Goal: Navigation & Orientation: Find specific page/section

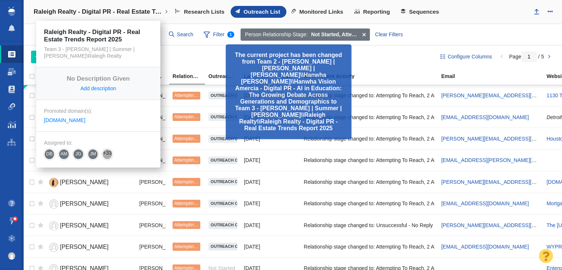
click at [127, 12] on h4 "Raleigh Realty - Digital PR - Real Estate Trends Report 2025" at bounding box center [98, 11] width 129 height 7
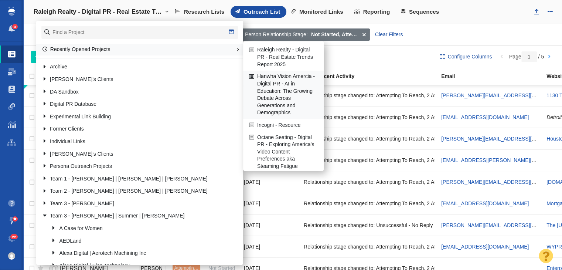
click at [298, 102] on link "Hanwha Vision Amercia - Digital PR - AI in Education: The Growing Debate Across…" at bounding box center [283, 95] width 72 height 48
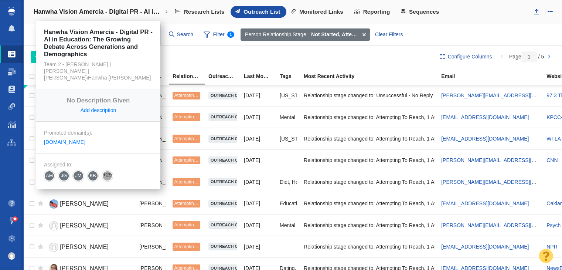
click at [86, 16] on link "Hanwha Vision Amercia - Digital PR - AI in Education: The Growing Debate Across…" at bounding box center [100, 12] width 144 height 18
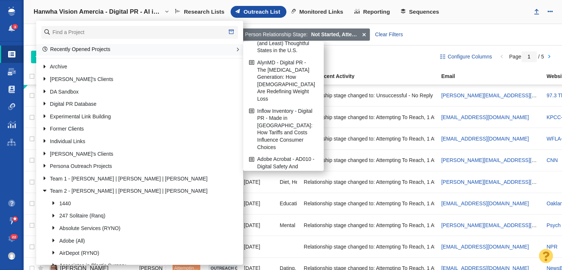
scroll to position [222, 0]
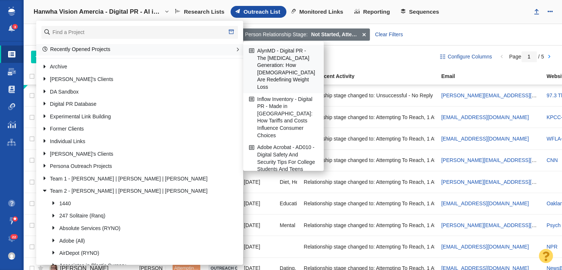
click at [290, 85] on link "AlynMD - Digital PR - The [MEDICAL_DATA] Generation: How [DEMOGRAPHIC_DATA] Are…" at bounding box center [283, 69] width 72 height 48
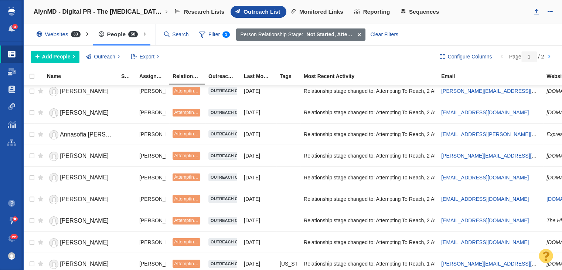
scroll to position [636, 0]
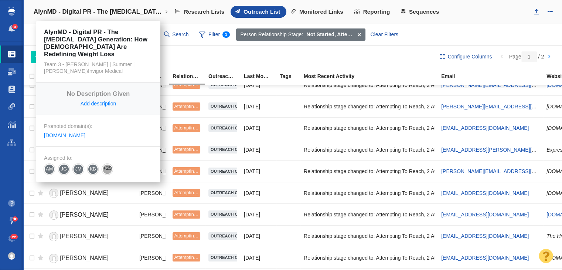
click at [120, 7] on link "AlynMD - Digital PR - The [MEDICAL_DATA] Generation: How [DEMOGRAPHIC_DATA] Are…" at bounding box center [100, 12] width 144 height 18
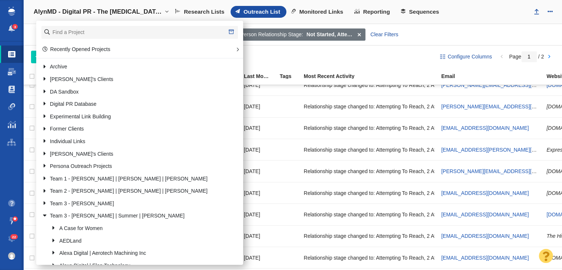
click at [281, 55] on div "Add People Add a Person Add From List of URLs Import from CSV Outreach No Conta…" at bounding box center [229, 57] width 397 height 13
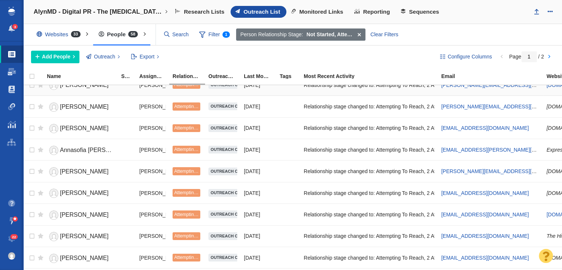
scroll to position [895, 0]
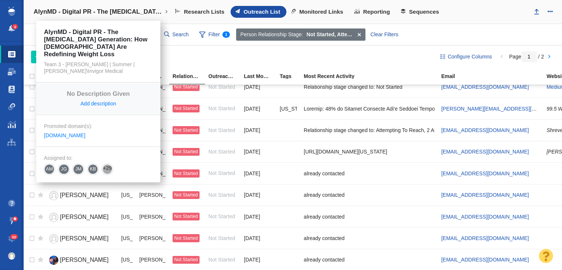
click at [58, 17] on link "AlynMD - Digital PR - The [MEDICAL_DATA] Generation: How [DEMOGRAPHIC_DATA] Are…" at bounding box center [100, 12] width 144 height 18
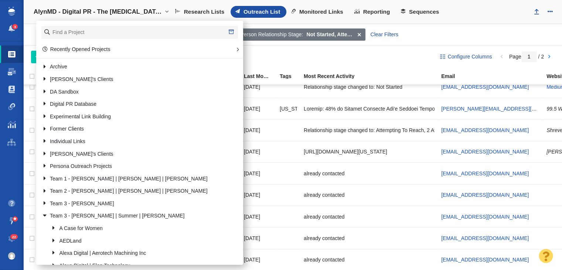
click at [117, 8] on h4 "AlynMD - Digital PR - The [MEDICAL_DATA] Generation: How [DEMOGRAPHIC_DATA] Are…" at bounding box center [98, 11] width 129 height 7
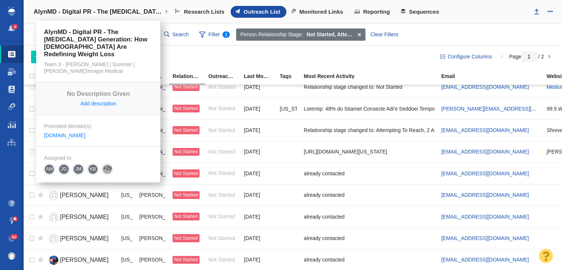
click at [69, 13] on h4 "AlynMD - Digital PR - The [MEDICAL_DATA] Generation: How [DEMOGRAPHIC_DATA] Are…" at bounding box center [98, 11] width 129 height 7
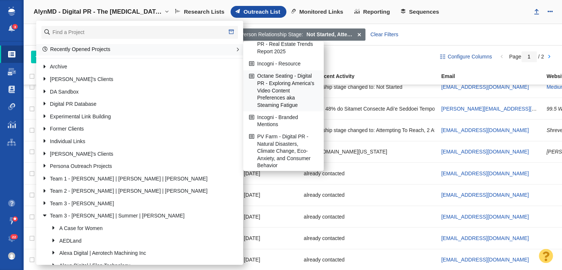
scroll to position [111, 0]
click at [278, 68] on link "Incogni - Resource" at bounding box center [283, 62] width 72 height 11
